Goal: Check status: Check status

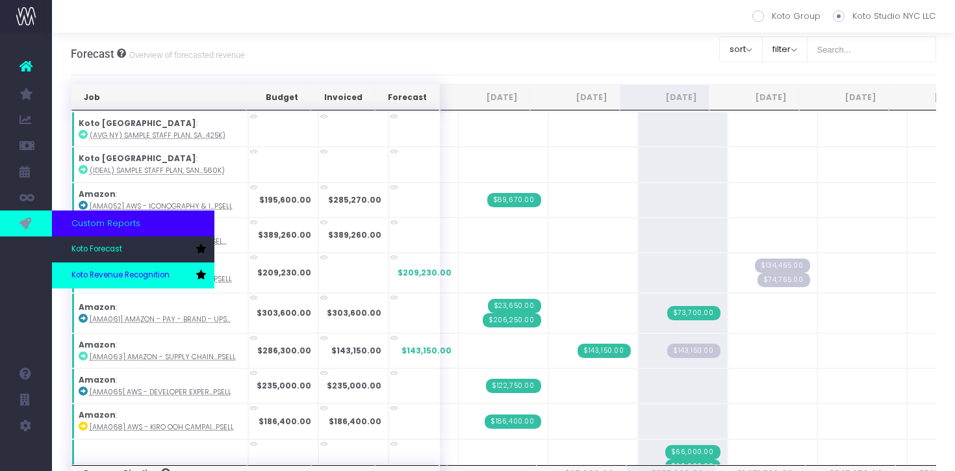
click at [97, 270] on span "Koto Revenue Recognition" at bounding box center [120, 276] width 98 height 12
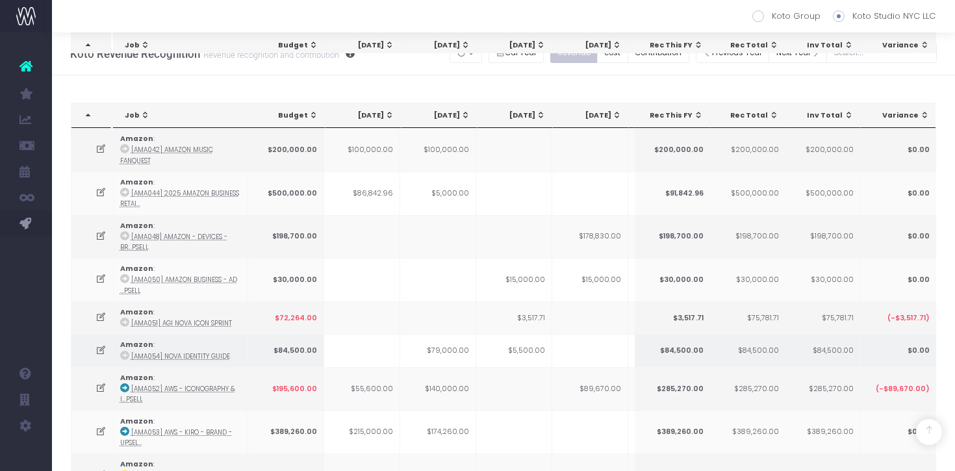
scroll to position [582, 0]
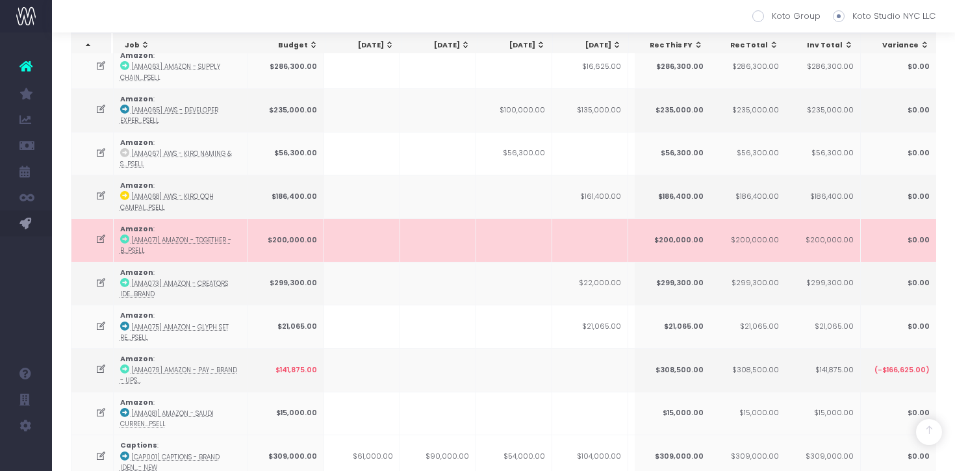
click at [100, 234] on icon at bounding box center [101, 239] width 11 height 11
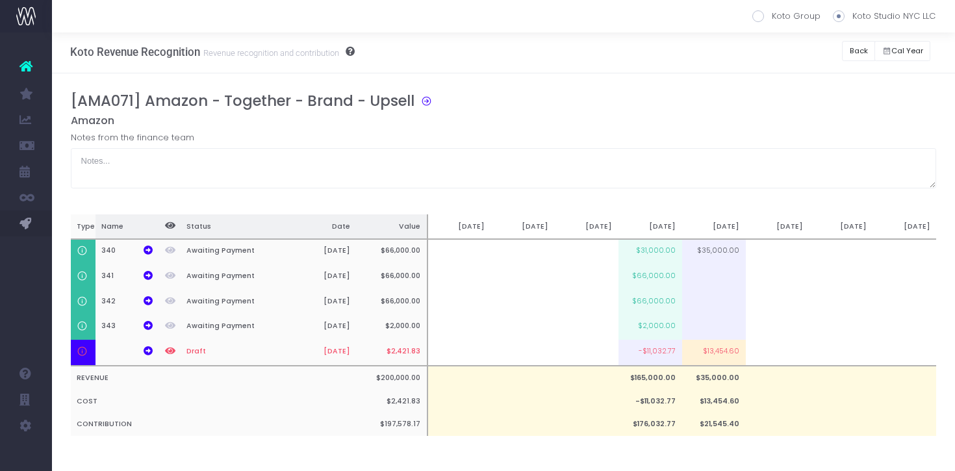
scroll to position [0, 0]
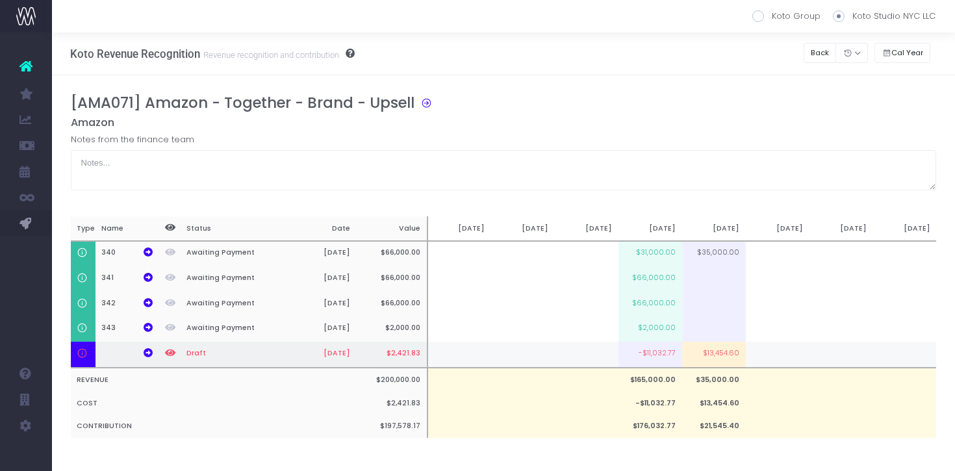
click at [730, 362] on td "$13,454.60" at bounding box center [714, 355] width 64 height 26
type input "$13,454.60"
click at [710, 193] on div "[AMA071] Amazon - Together - Brand - Upsell Amazon Notes from the finance team …" at bounding box center [504, 279] width 866 height 370
click at [699, 357] on td at bounding box center [714, 355] width 64 height 26
type input "100%"
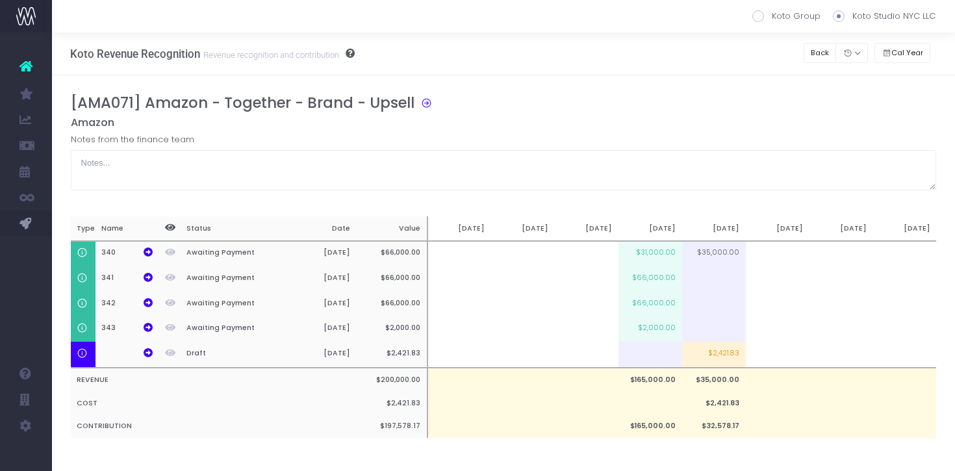
click at [698, 128] on h5 "Amazon" at bounding box center [504, 122] width 866 height 13
click at [150, 354] on icon at bounding box center [148, 352] width 9 height 9
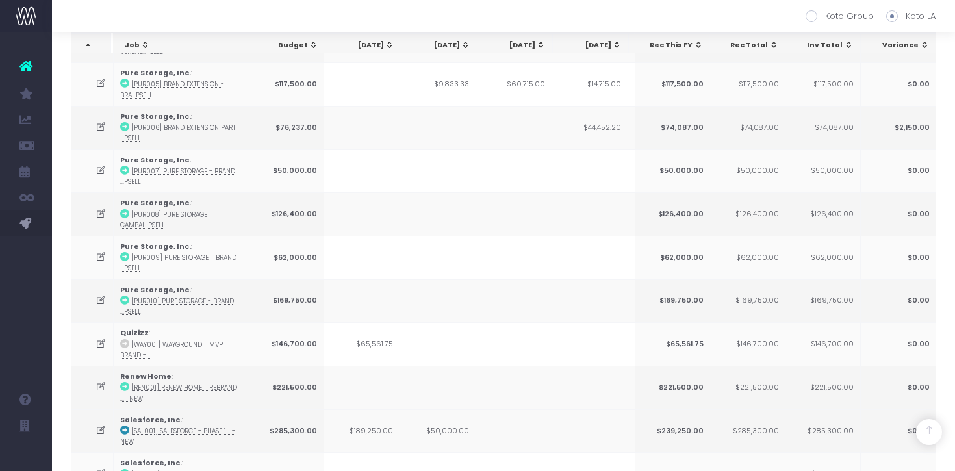
scroll to position [1186, 0]
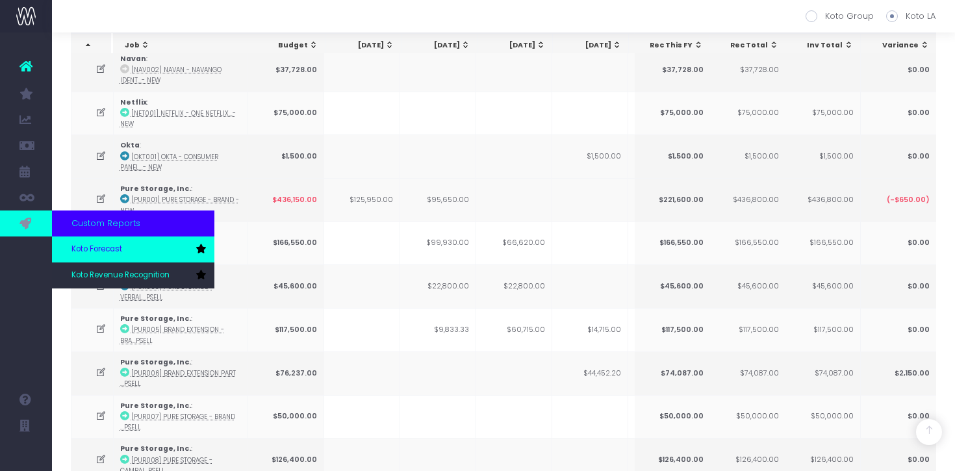
click at [101, 254] on span "Koto Forecast" at bounding box center [96, 250] width 51 height 12
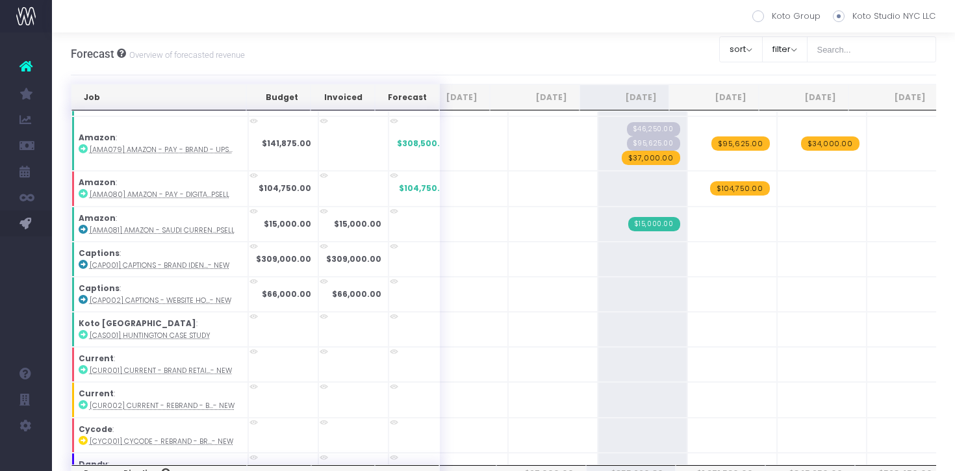
scroll to position [624, 0]
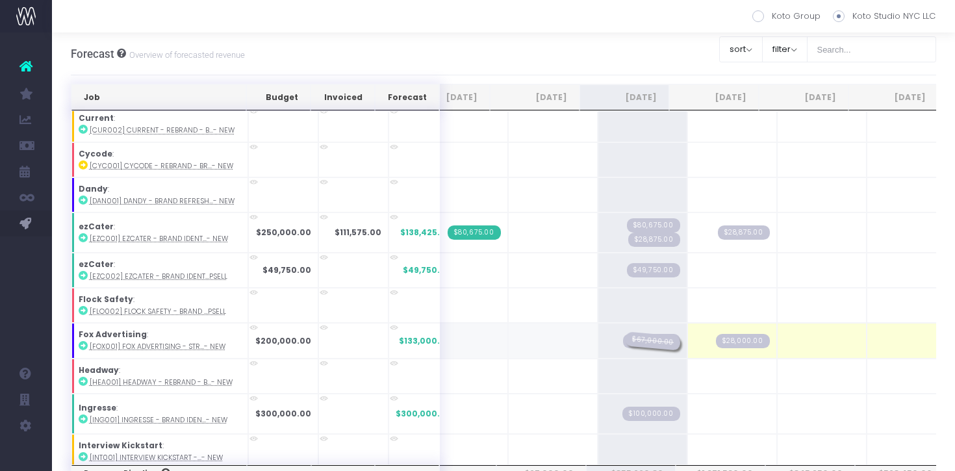
drag, startPoint x: 550, startPoint y: 342, endPoint x: 614, endPoint y: 337, distance: 64.6
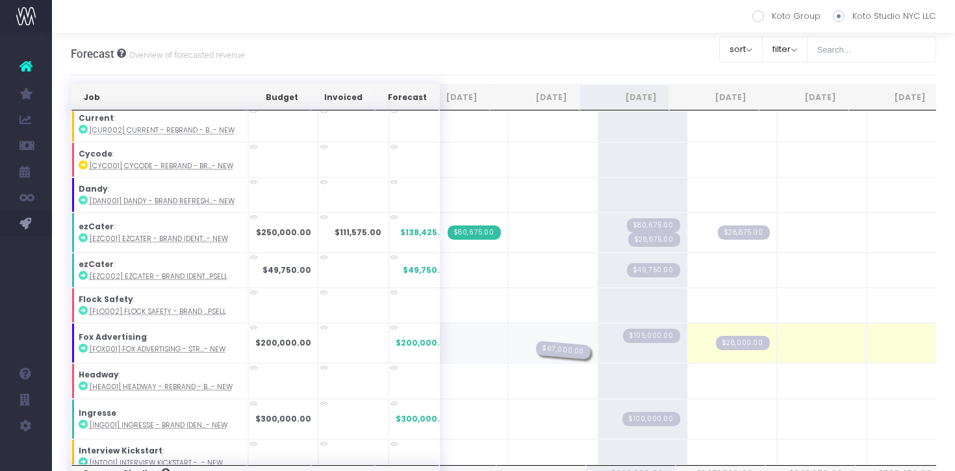
drag, startPoint x: 639, startPoint y: 347, endPoint x: 577, endPoint y: 346, distance: 62.4
click at [577, 346] on tr "Fox Advertising : [FOX001] Fox Advertising - Str...- New $200,000.00 $200,000.0…" at bounding box center [852, 343] width 1643 height 40
drag, startPoint x: 642, startPoint y: 352, endPoint x: 547, endPoint y: 348, distance: 95.6
click at [547, 348] on span "$67,000.00" at bounding box center [564, 350] width 56 height 19
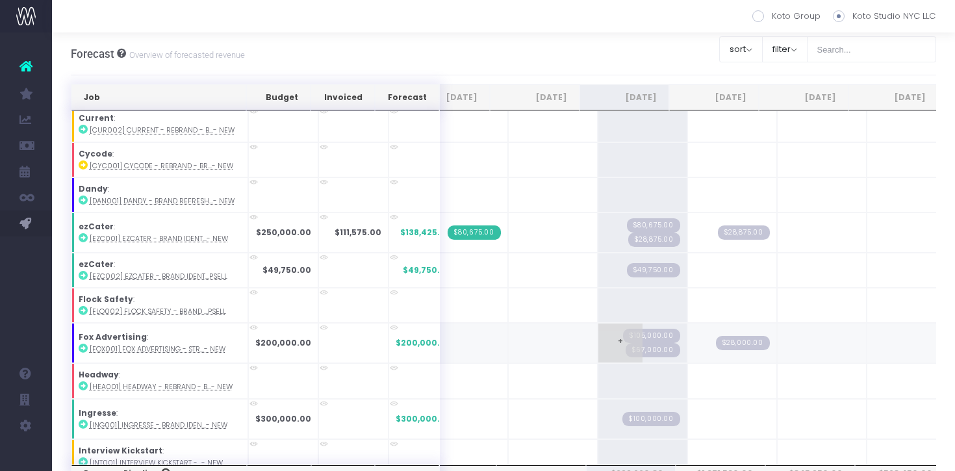
click at [636, 348] on span "$67,000.00" at bounding box center [653, 350] width 55 height 14
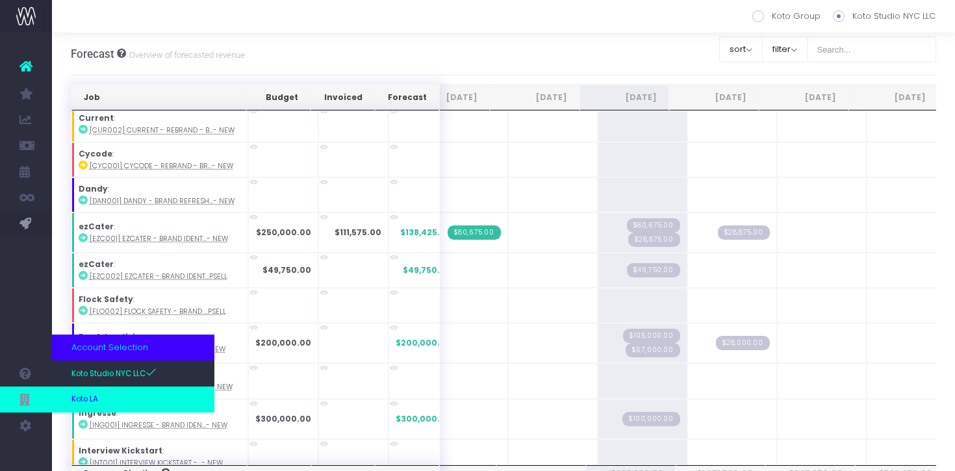
click at [108, 401] on link "Koto LA" at bounding box center [133, 400] width 162 height 26
